Goal: Check status: Check status

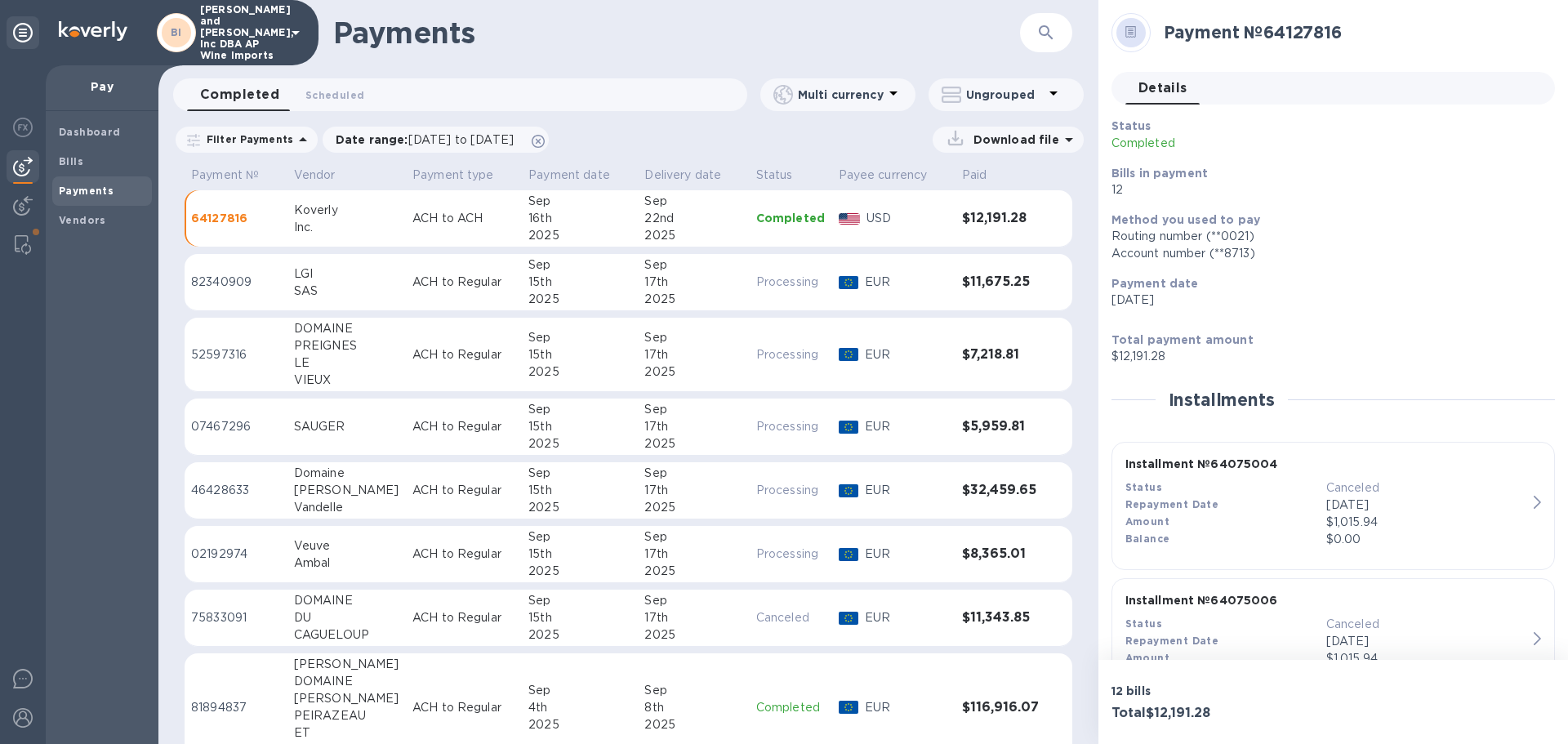
click at [374, 232] on div "Inc." at bounding box center [346, 228] width 106 height 18
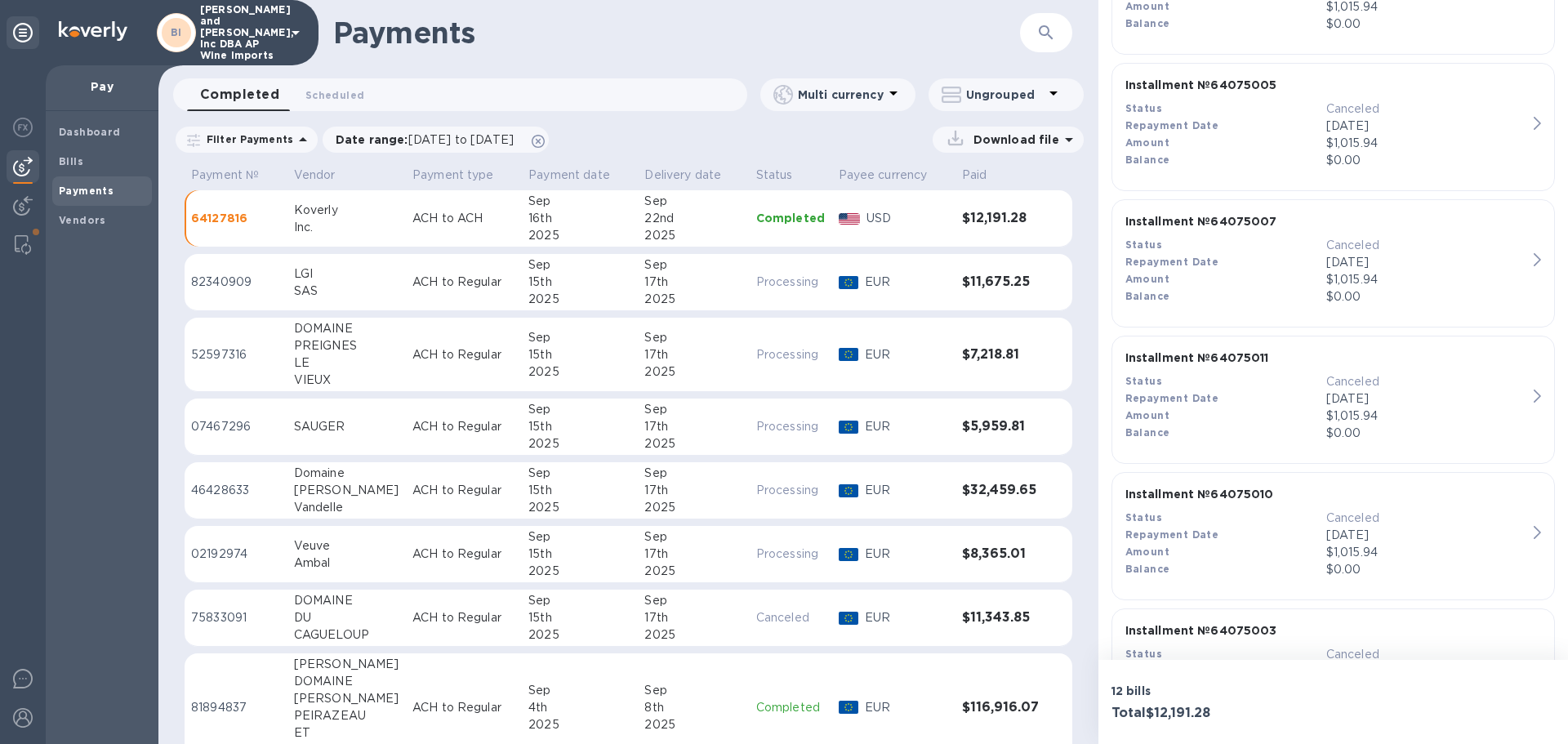
scroll to position [1432, 0]
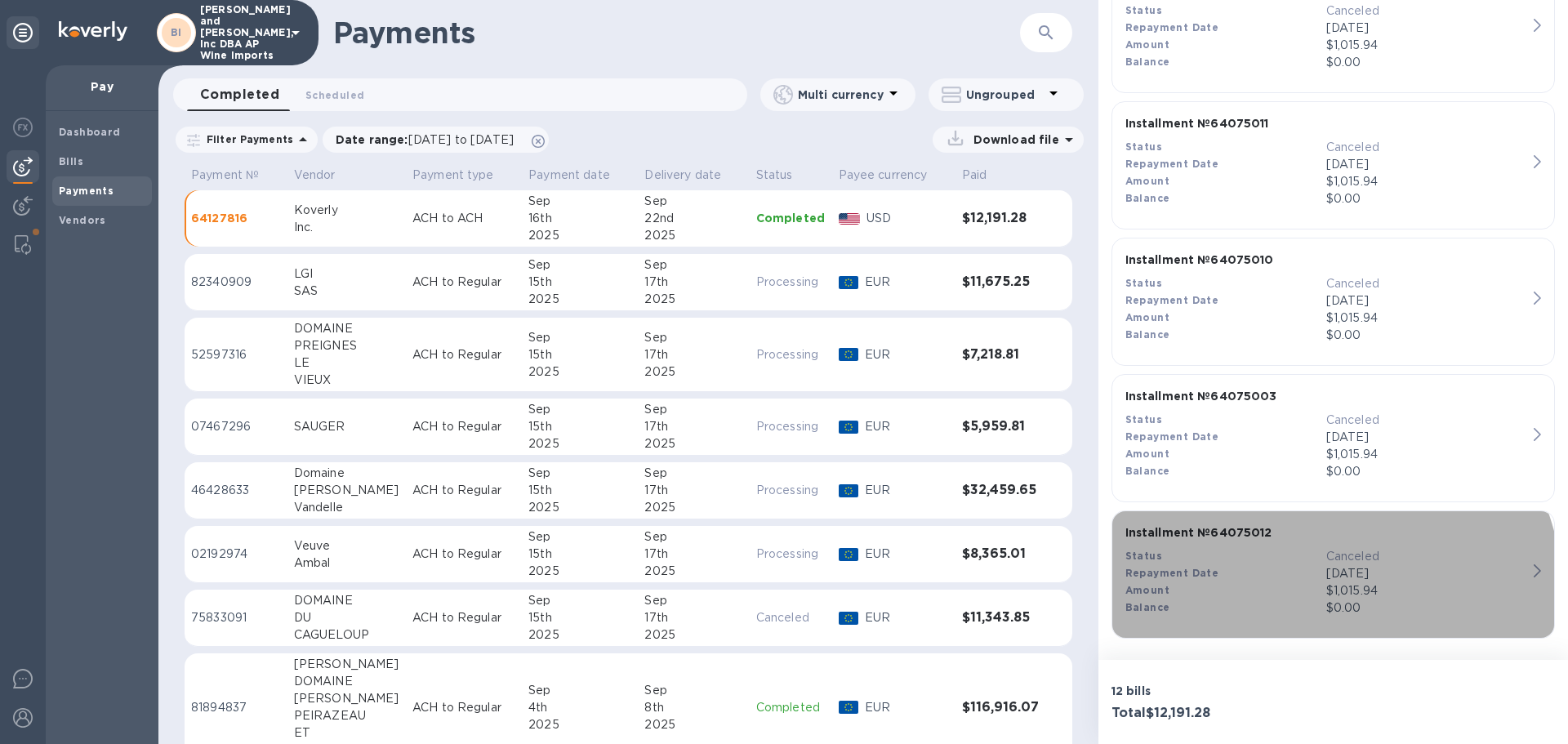
click at [1244, 616] on div "Balance" at bounding box center [1226, 609] width 201 height 18
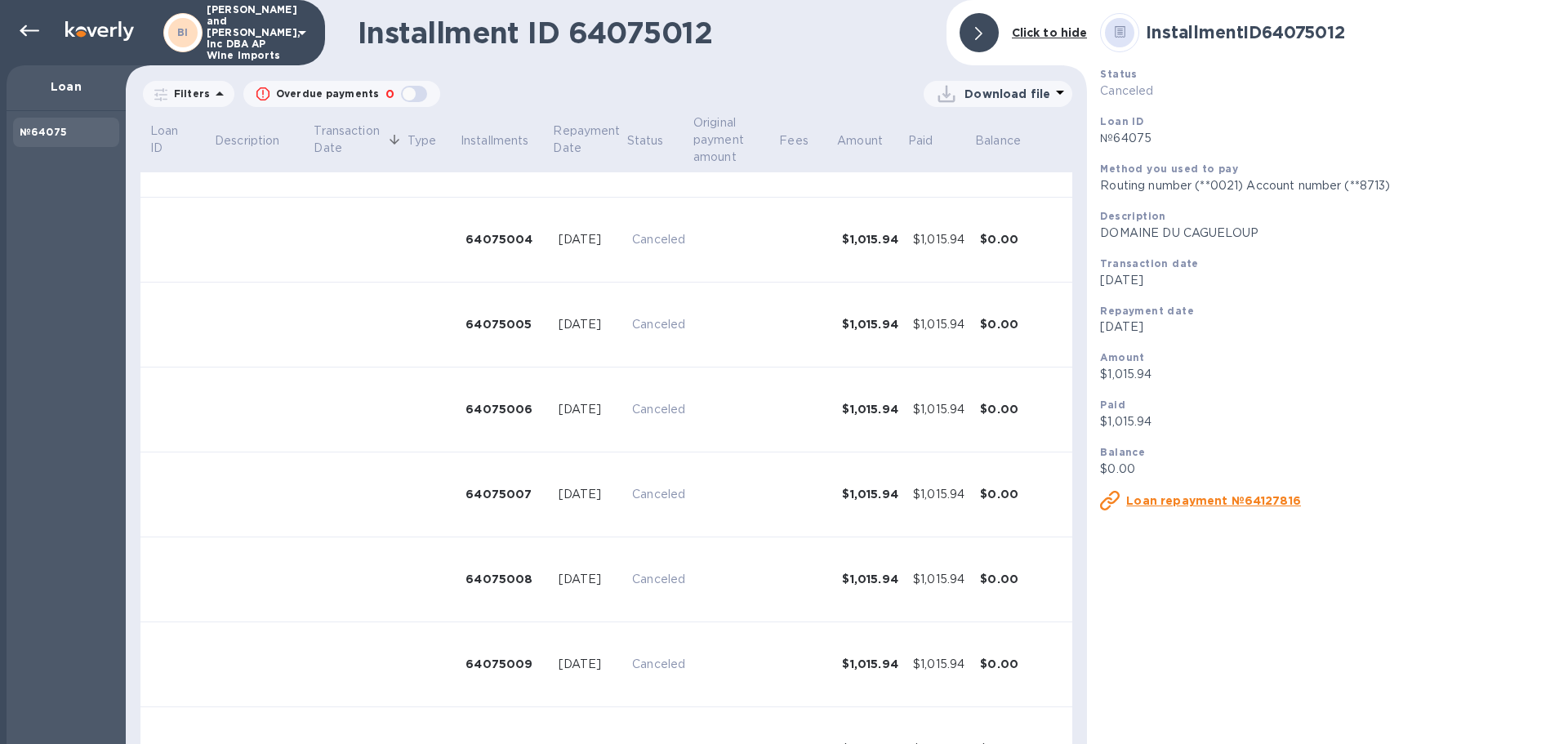
scroll to position [549, 0]
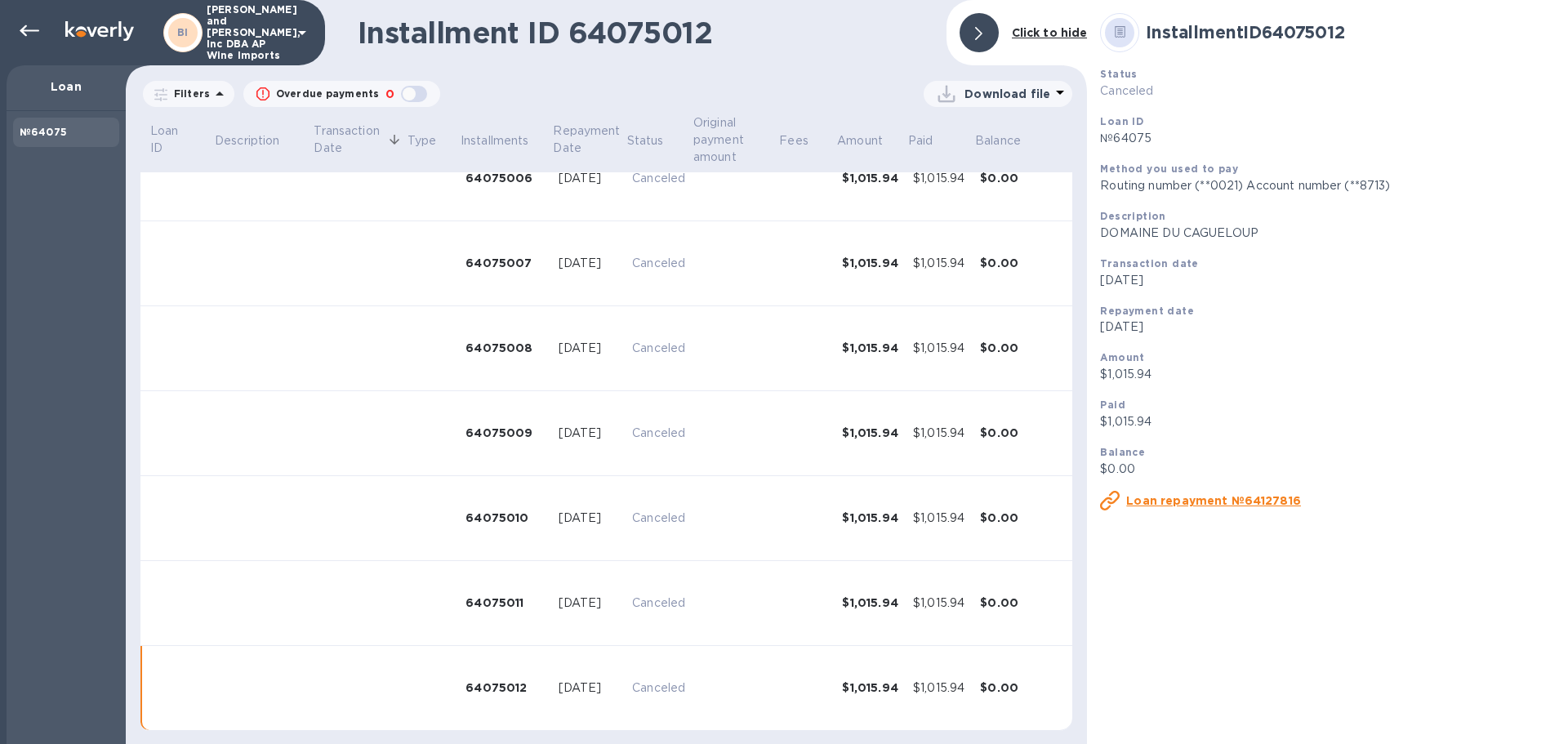
click at [733, 602] on td at bounding box center [735, 603] width 86 height 85
click at [759, 524] on td at bounding box center [735, 519] width 86 height 85
click at [732, 400] on td at bounding box center [735, 434] width 86 height 85
click at [748, 316] on td at bounding box center [735, 348] width 86 height 85
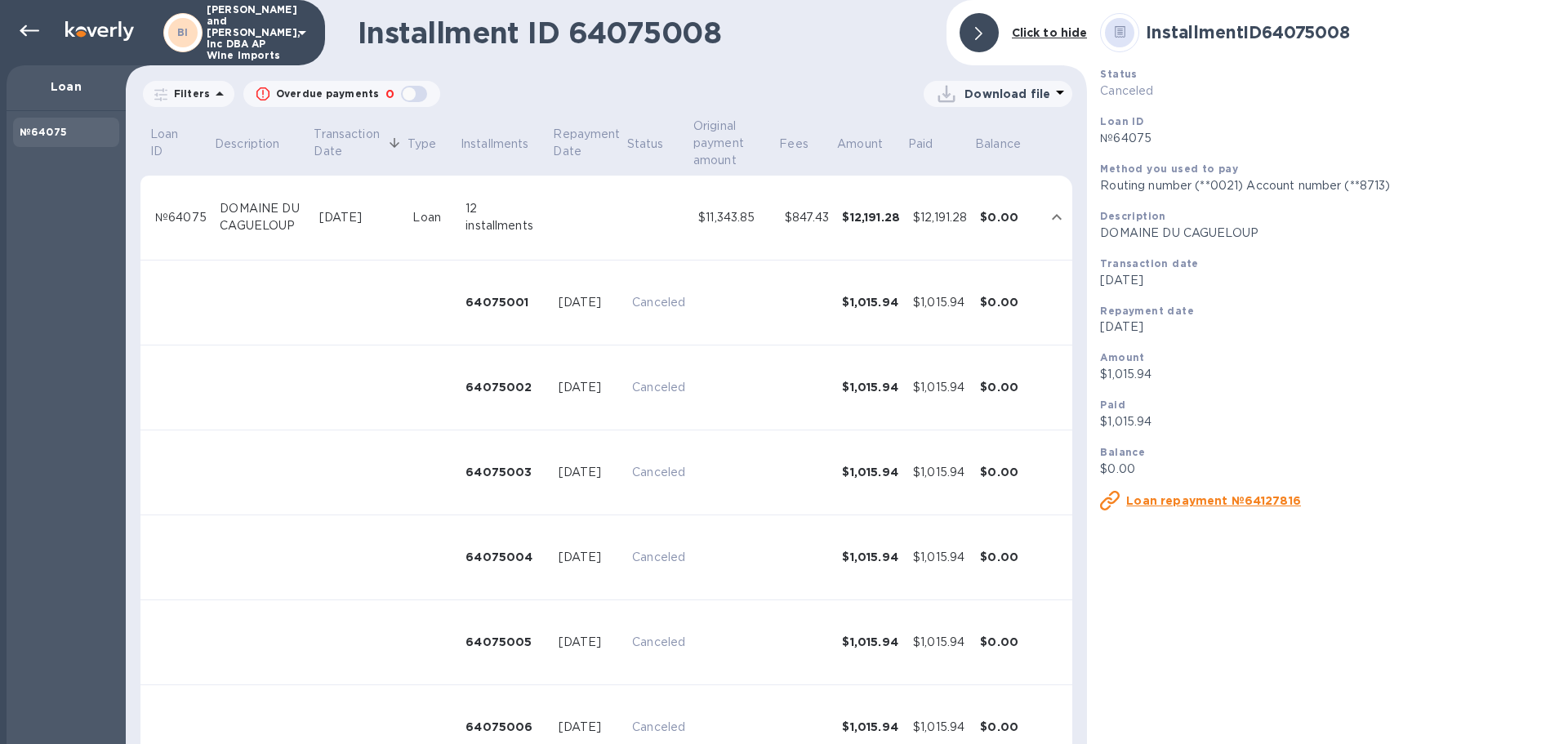
click at [696, 454] on td at bounding box center [735, 473] width 86 height 85
click at [706, 407] on td at bounding box center [735, 388] width 86 height 85
click at [708, 328] on td at bounding box center [735, 303] width 86 height 85
click at [759, 325] on td at bounding box center [735, 303] width 86 height 85
click at [752, 380] on td at bounding box center [735, 388] width 86 height 85
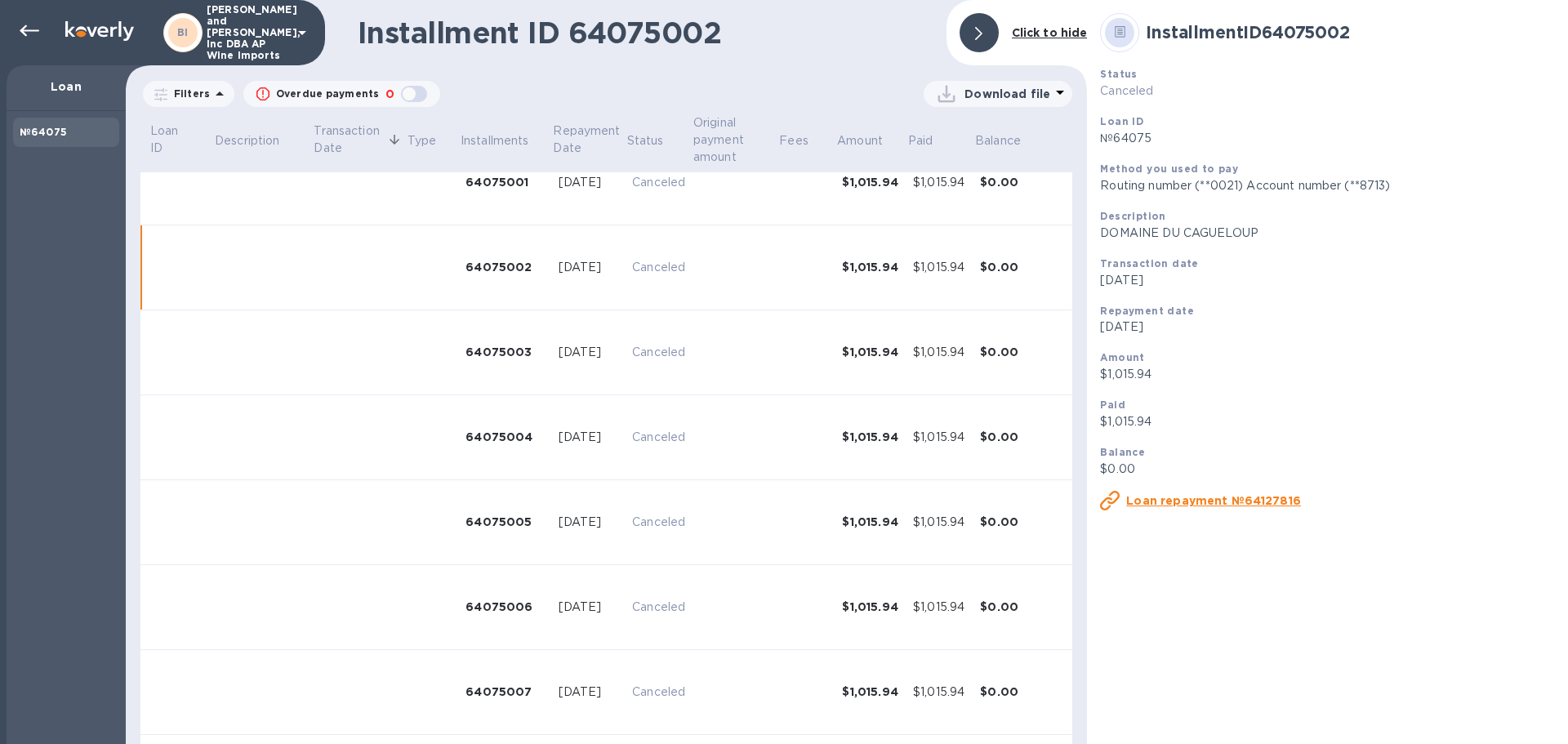
click at [743, 500] on tbody "№64075 [GEOGRAPHIC_DATA] [DATE] Loan 12 installments $11,343.85 $847.43 $12,191…" at bounding box center [607, 610] width 932 height 1111
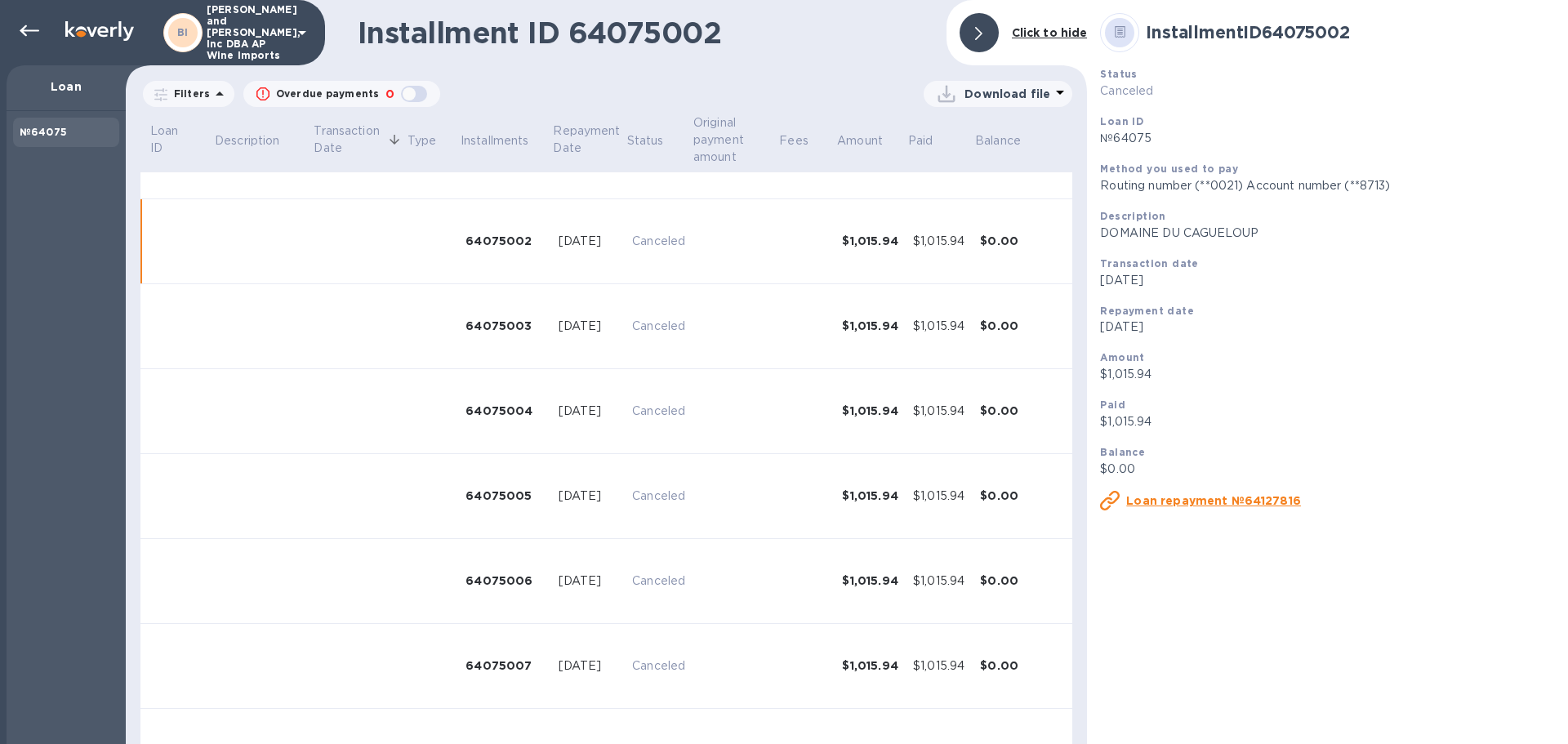
scroll to position [148, 0]
click at [736, 449] on td at bounding box center [735, 410] width 86 height 85
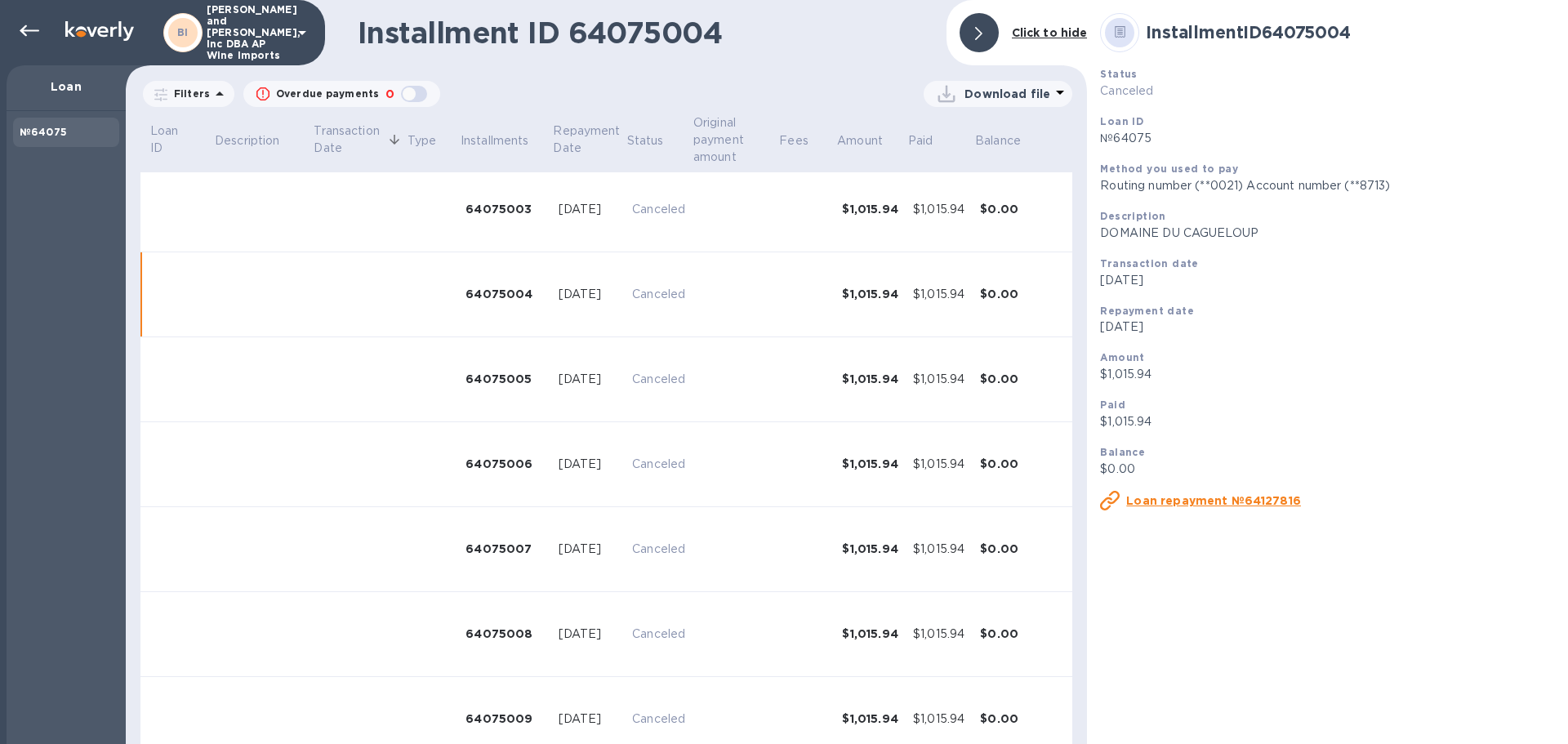
click at [742, 490] on tbody "№64075 [GEOGRAPHIC_DATA] [DATE] Loan 12 installments $11,343.85 $847.43 $12,191…" at bounding box center [607, 468] width 932 height 1111
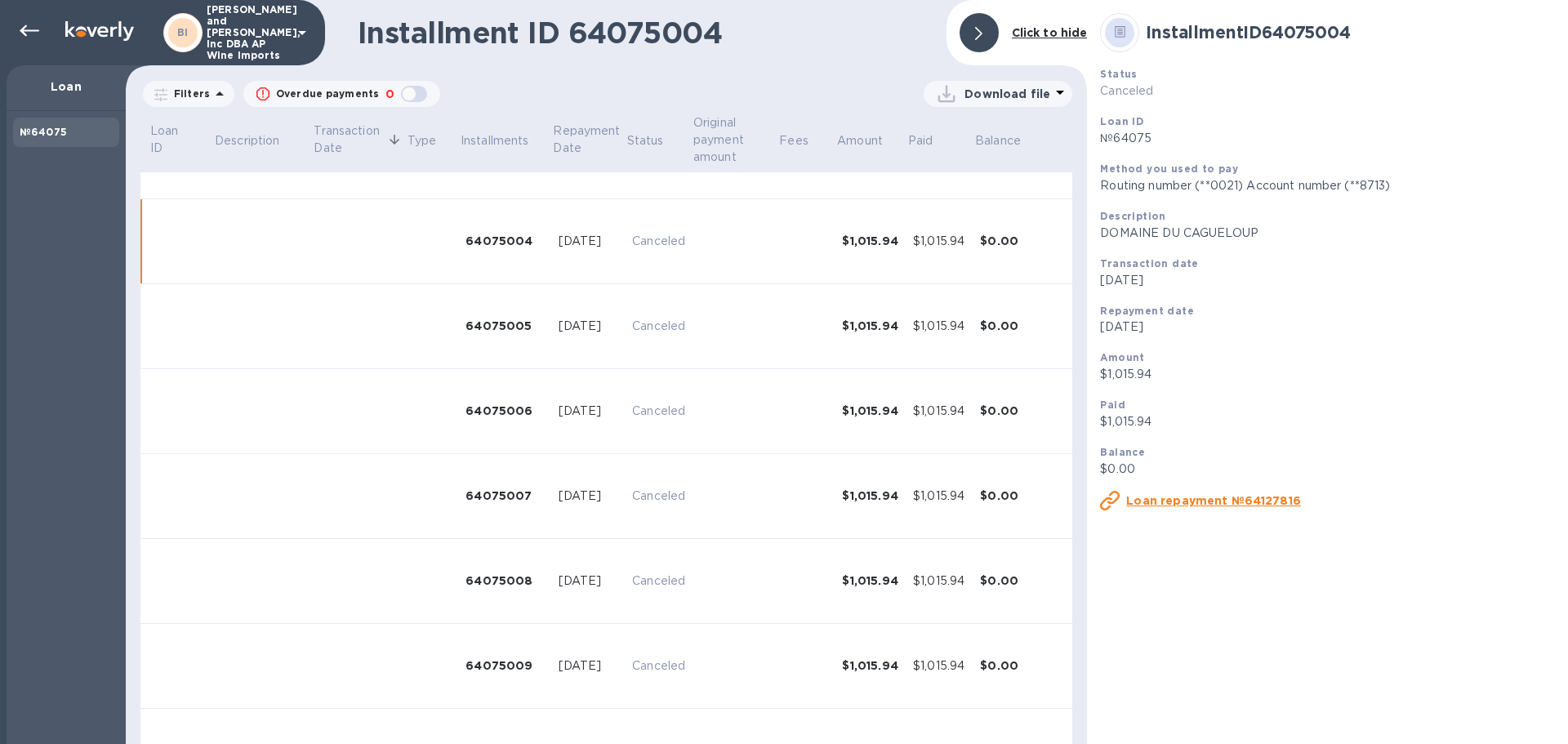
scroll to position [317, 0]
click at [740, 534] on td at bounding box center [735, 495] width 86 height 85
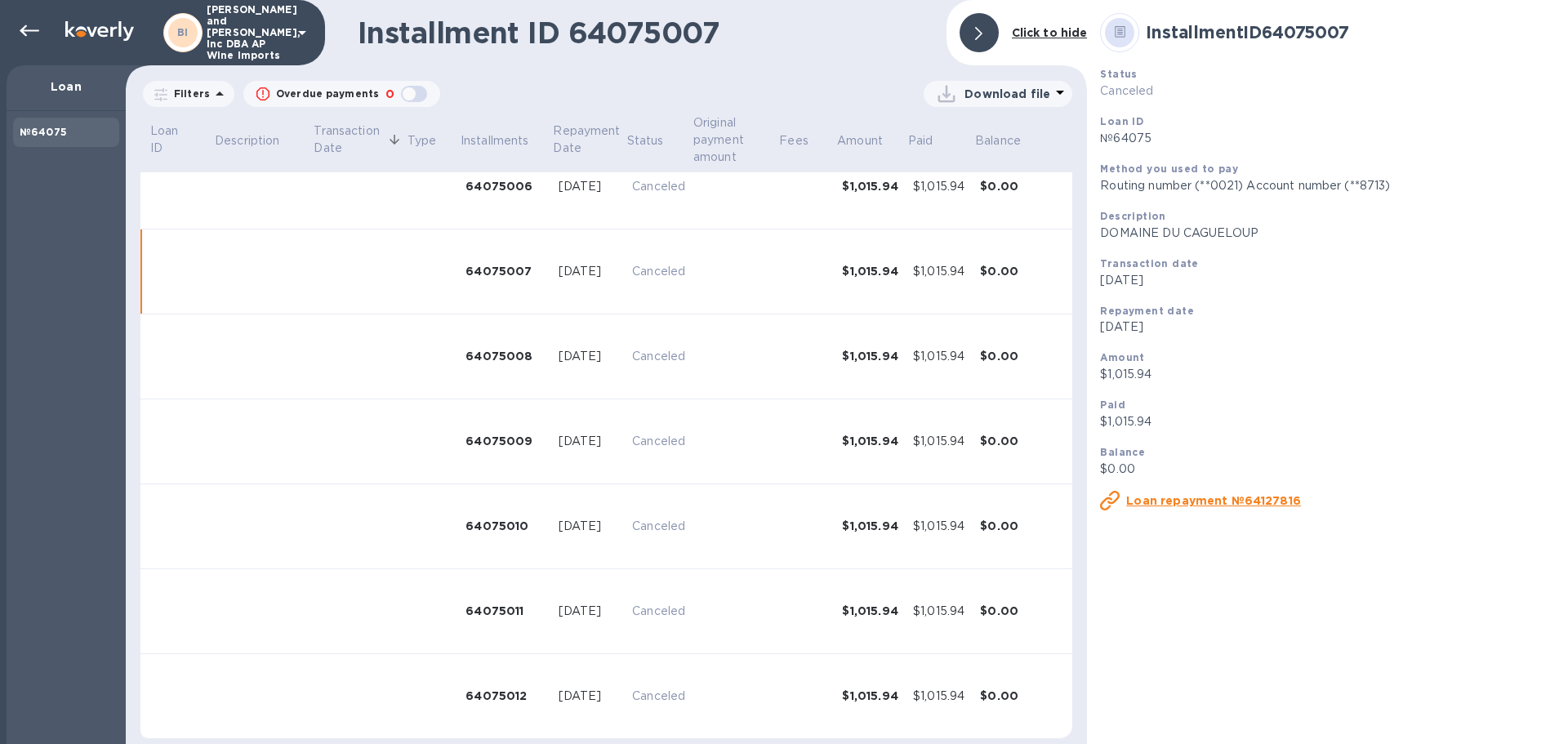
scroll to position [549, 0]
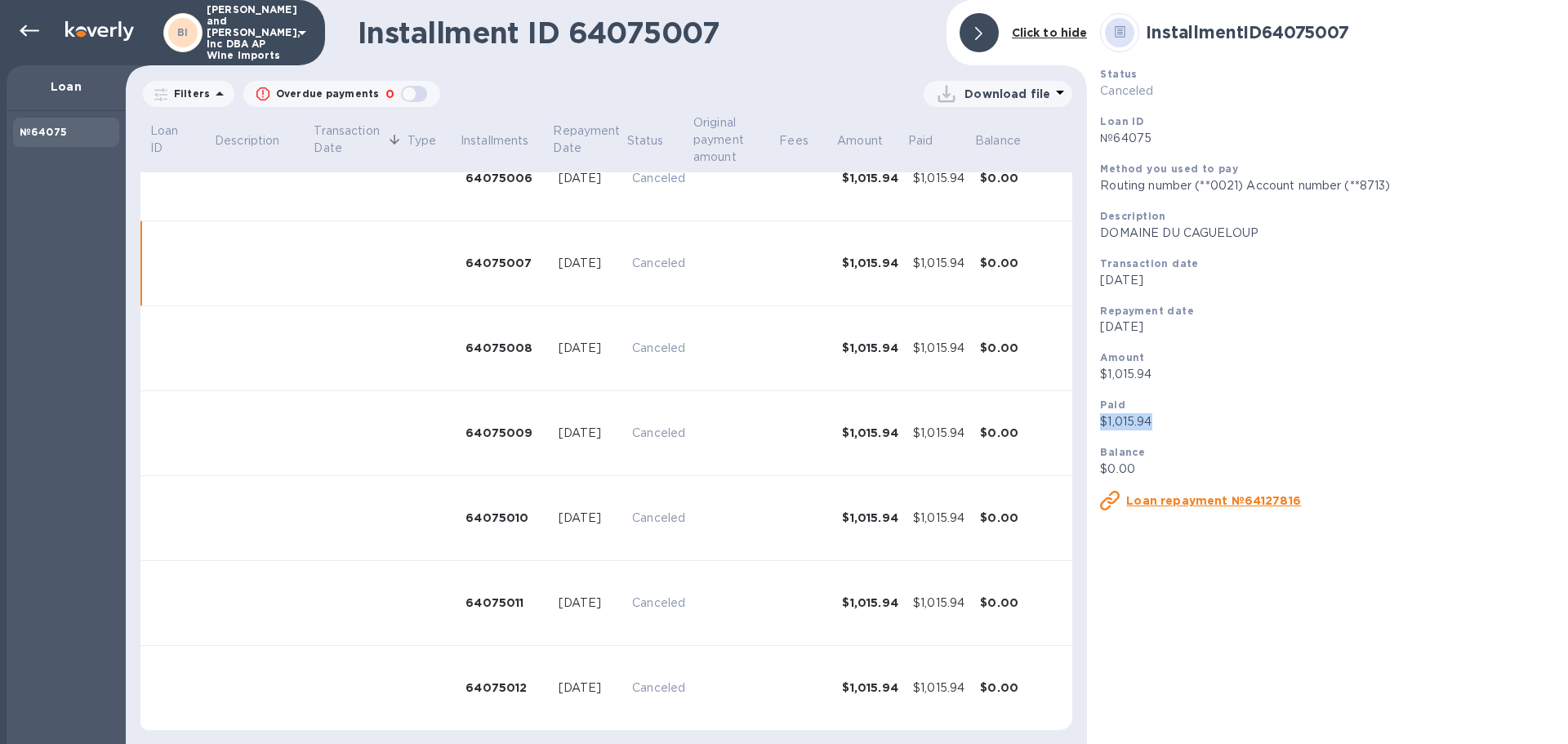
drag, startPoint x: 1155, startPoint y: 421, endPoint x: 1097, endPoint y: 424, distance: 58.1
click at [1097, 424] on div "Paid $1,015.94" at bounding box center [1328, 413] width 468 height 47
copy p "$1,015.94"
